Goal: Task Accomplishment & Management: Complete application form

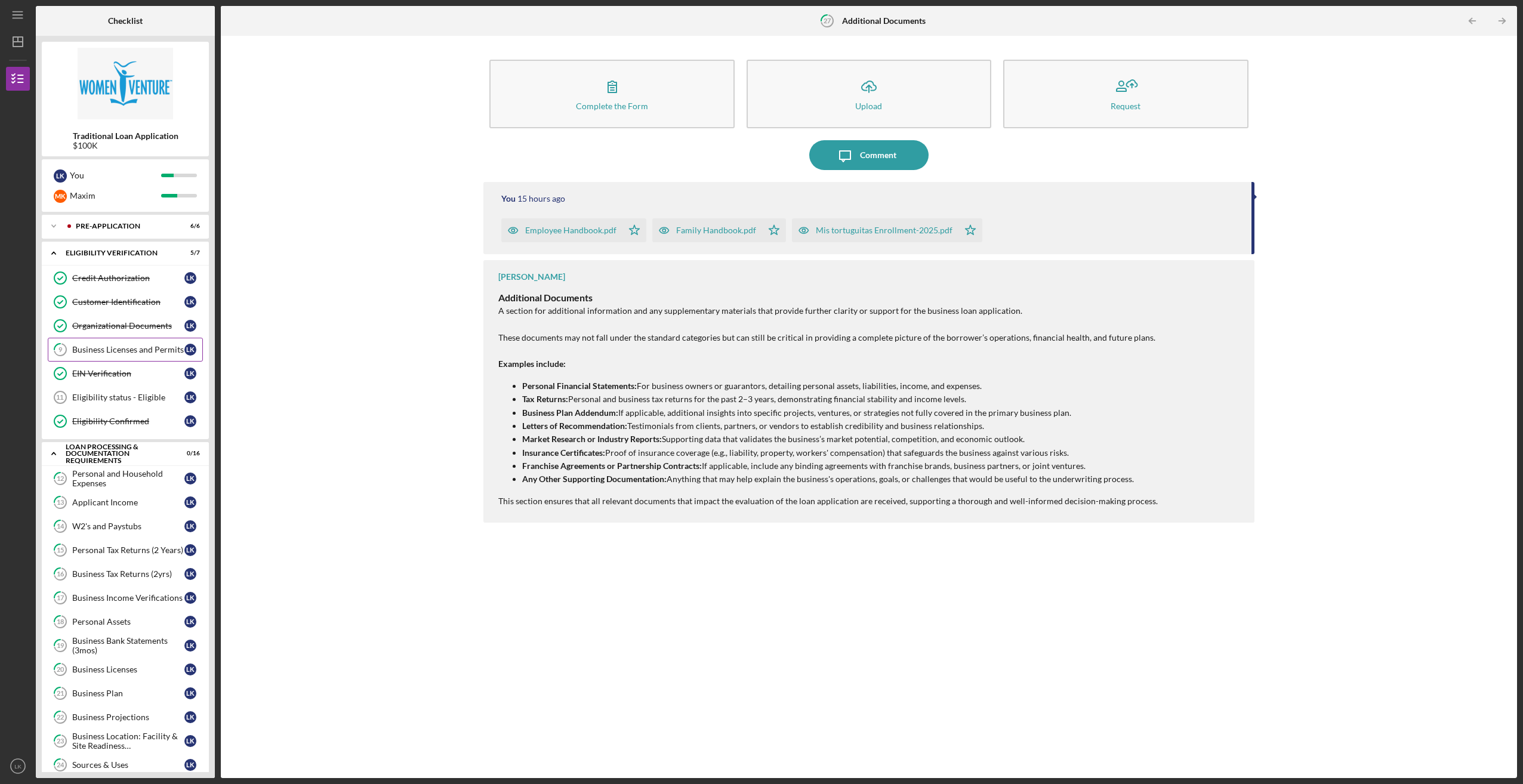
click at [121, 349] on div "Business Licenses and Permits" at bounding box center [128, 349] width 112 height 9
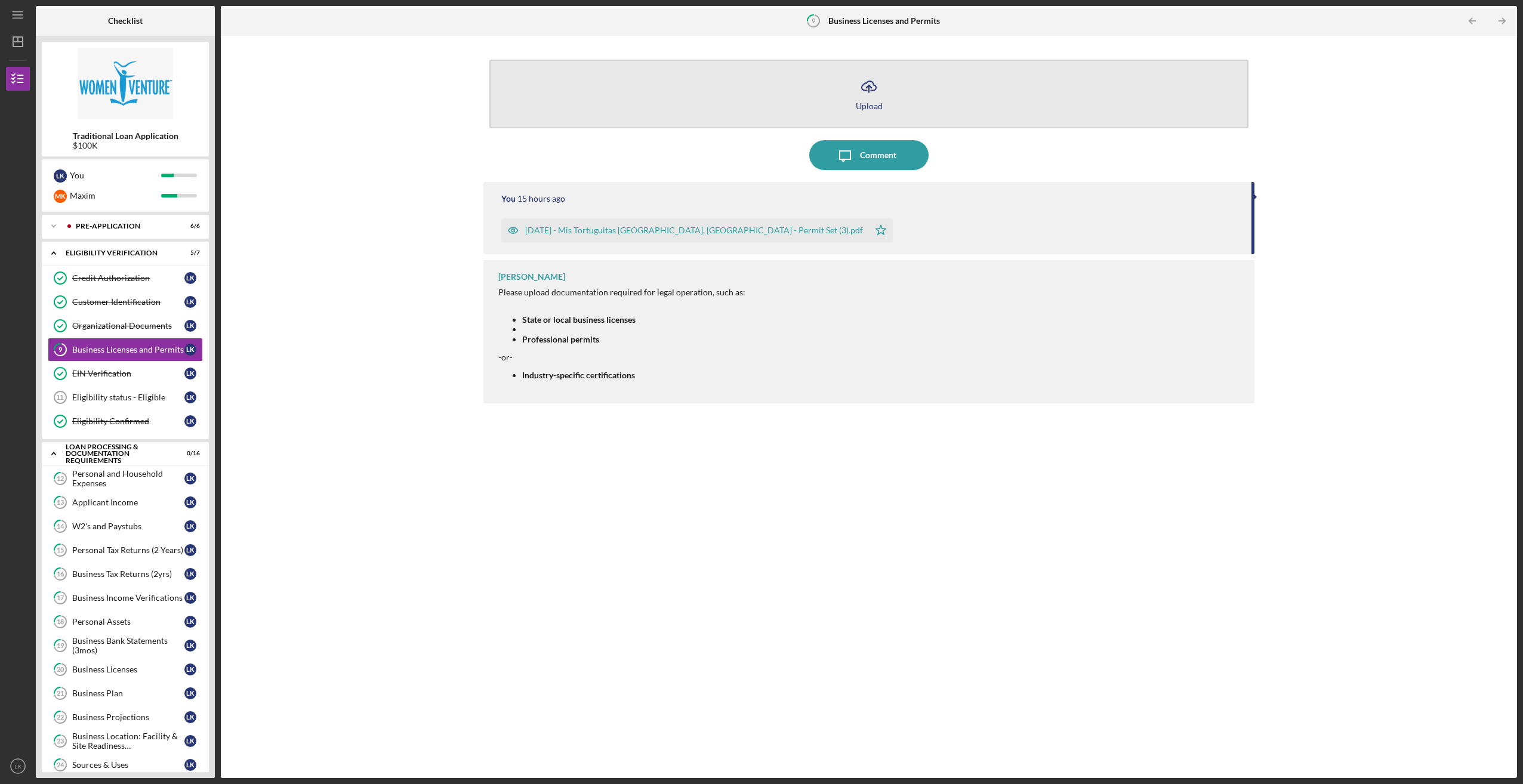
click at [879, 105] on div "Upload" at bounding box center [869, 106] width 26 height 9
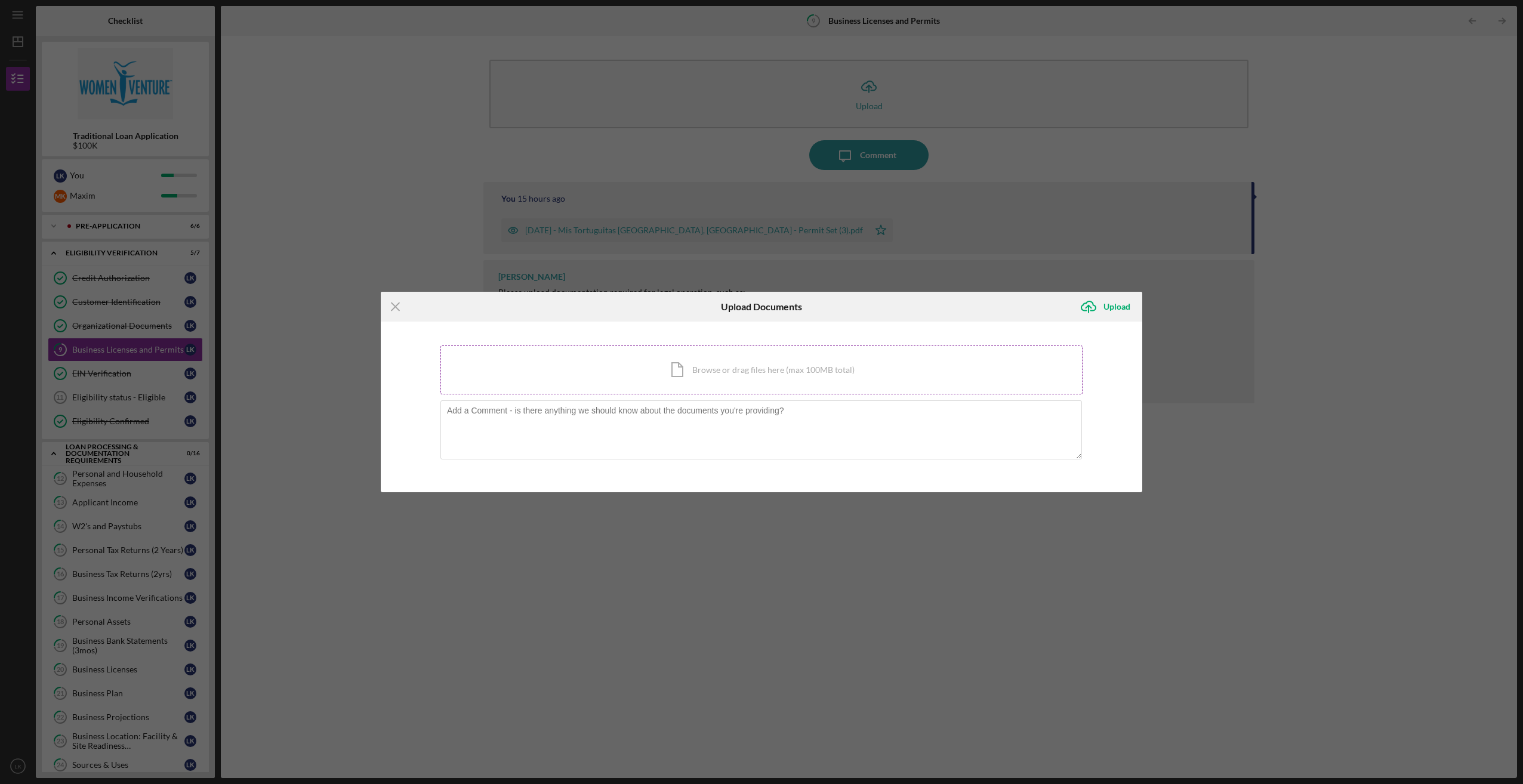
click at [697, 370] on div "Icon/Document Browse or drag files here (max 100MB total) Tap to choose files o…" at bounding box center [761, 369] width 642 height 49
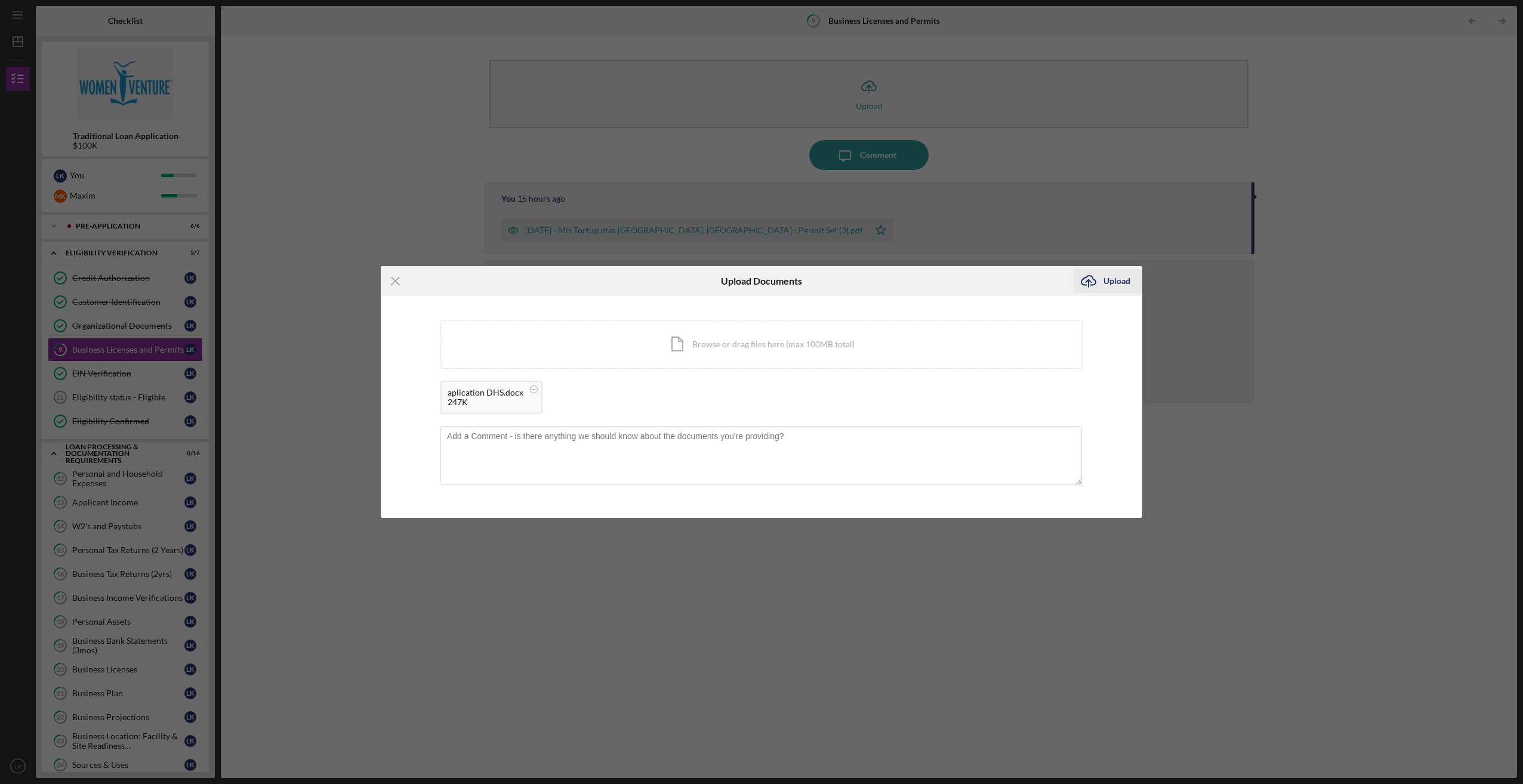
click at [1106, 284] on div "Upload" at bounding box center [1116, 281] width 26 height 24
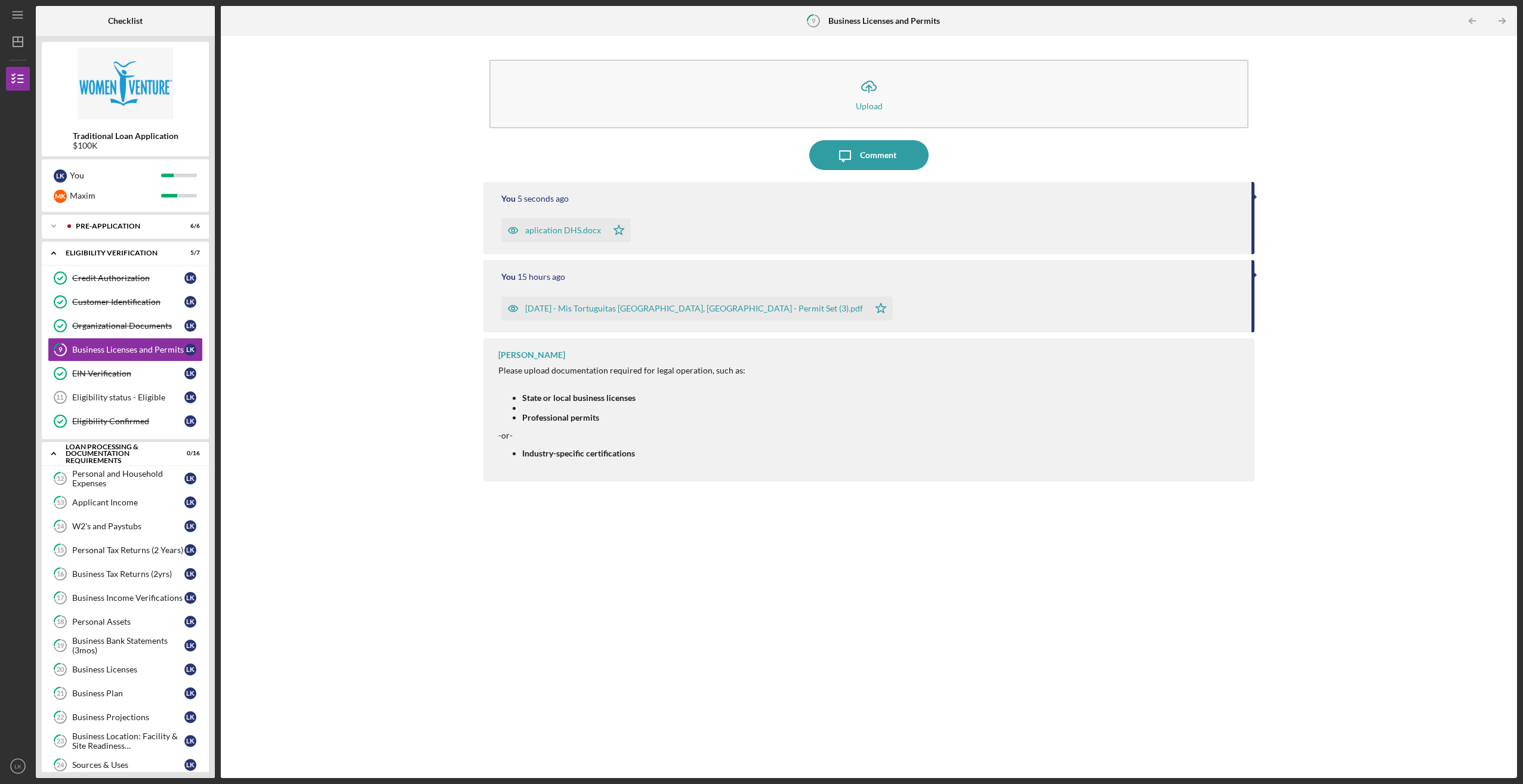
click at [1142, 485] on div "You 5 seconds ago aplication DHS.docx Icon/Star You 15 hours ago [DATE] - Mis T…" at bounding box center [869, 470] width 770 height 578
drag, startPoint x: 413, startPoint y: 294, endPoint x: 392, endPoint y: 302, distance: 22.5
click at [409, 294] on div "Icon/Upload Upload Icon/Message Comment You 7 seconds ago aplication DHS.docx I…" at bounding box center [869, 407] width 1284 height 730
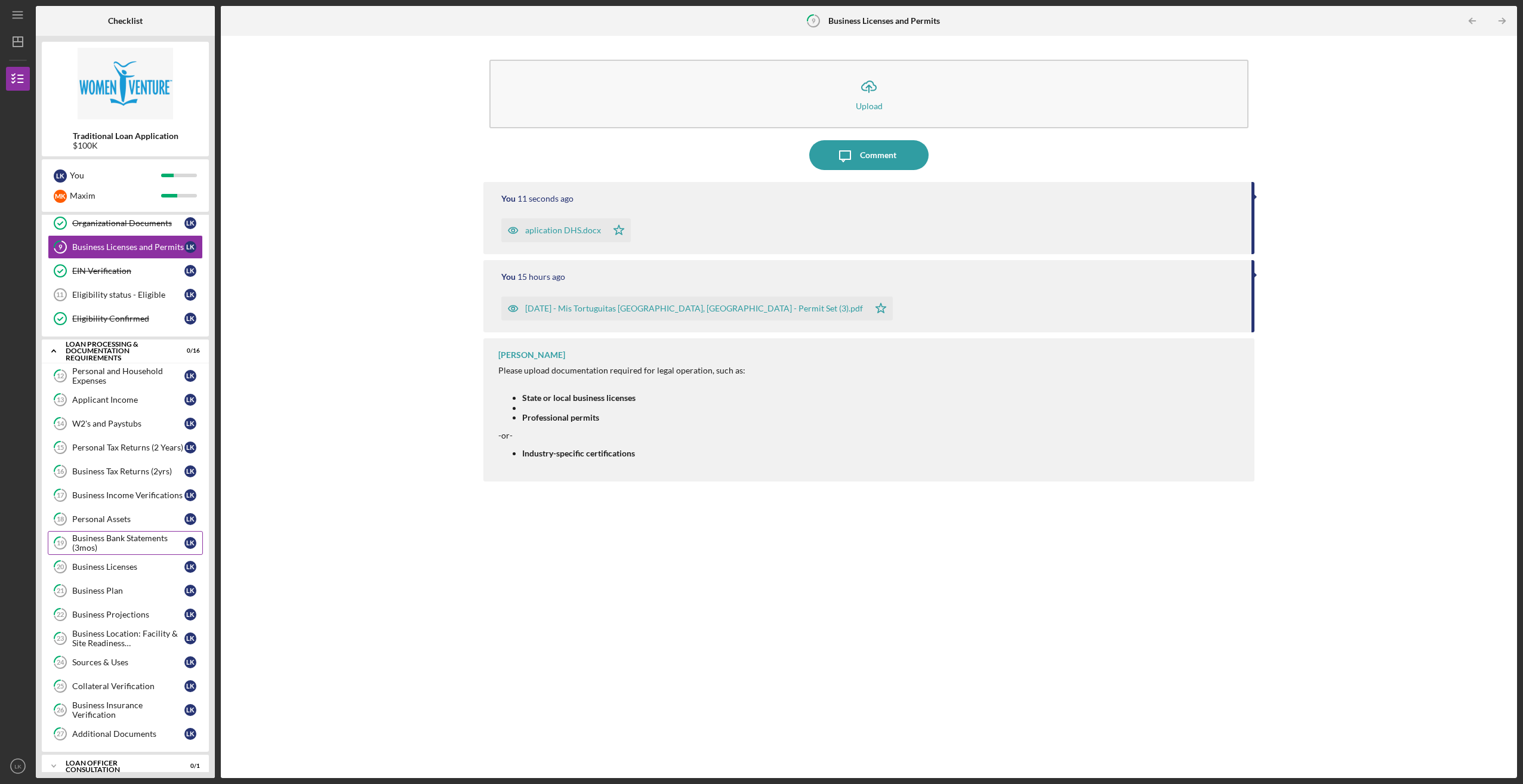
scroll to position [120, 0]
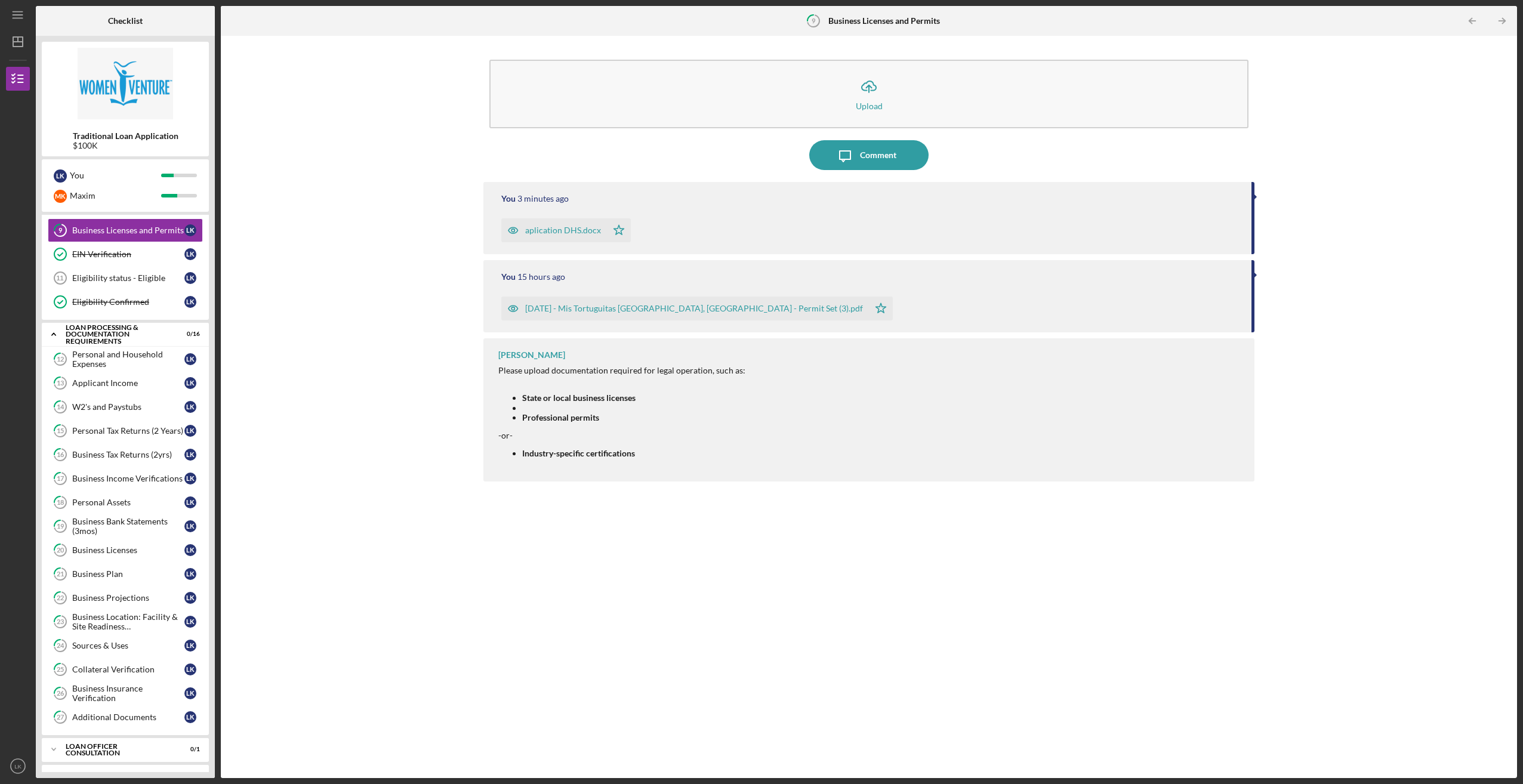
click at [427, 549] on div "Icon/Upload Upload Icon/Message Comment You 3 minutes ago aplication DHS.docx I…" at bounding box center [869, 407] width 1284 height 730
